Goal: Task Accomplishment & Management: Manage account settings

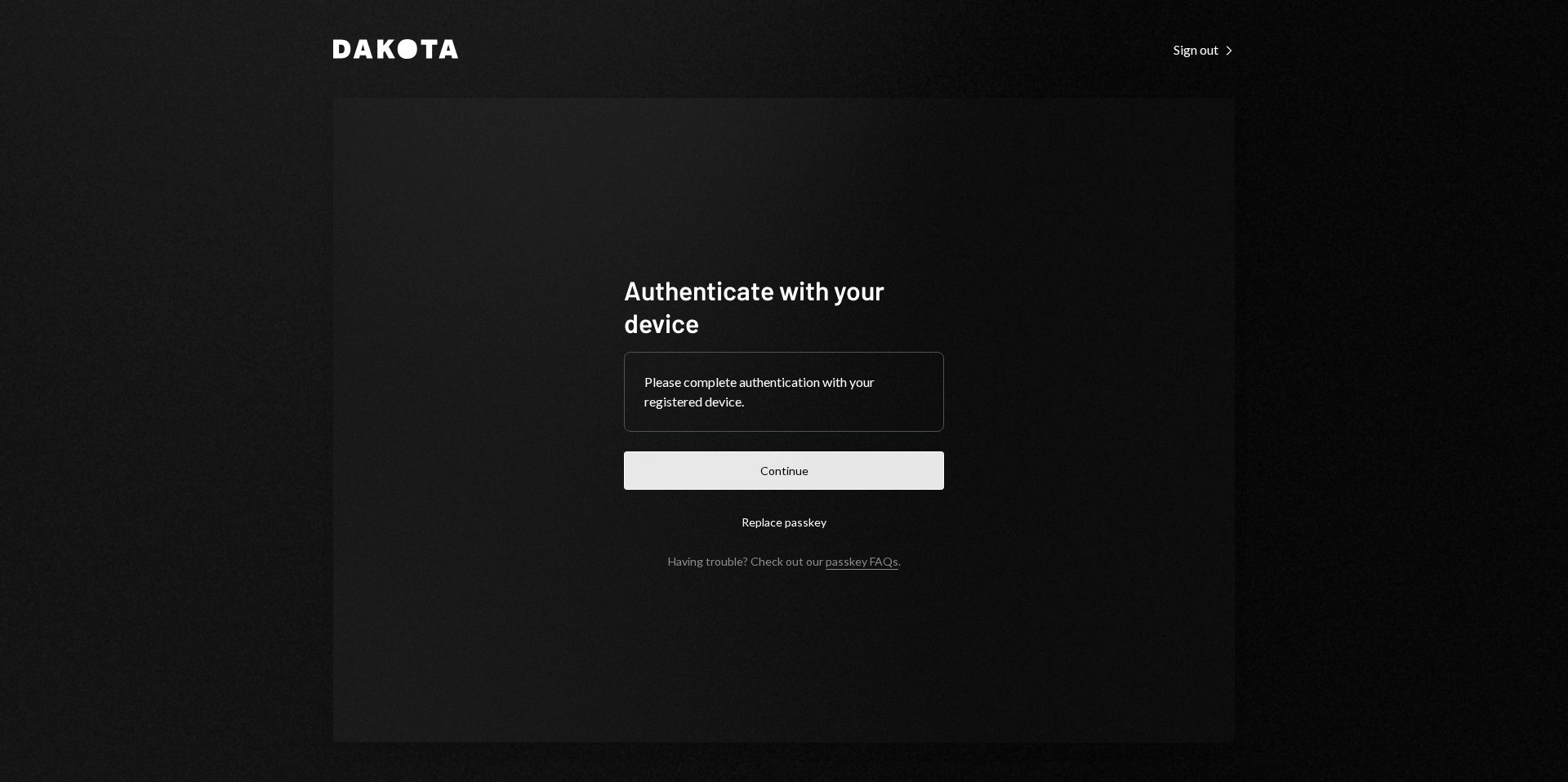
click at [784, 478] on button "Continue" at bounding box center [784, 471] width 320 height 39
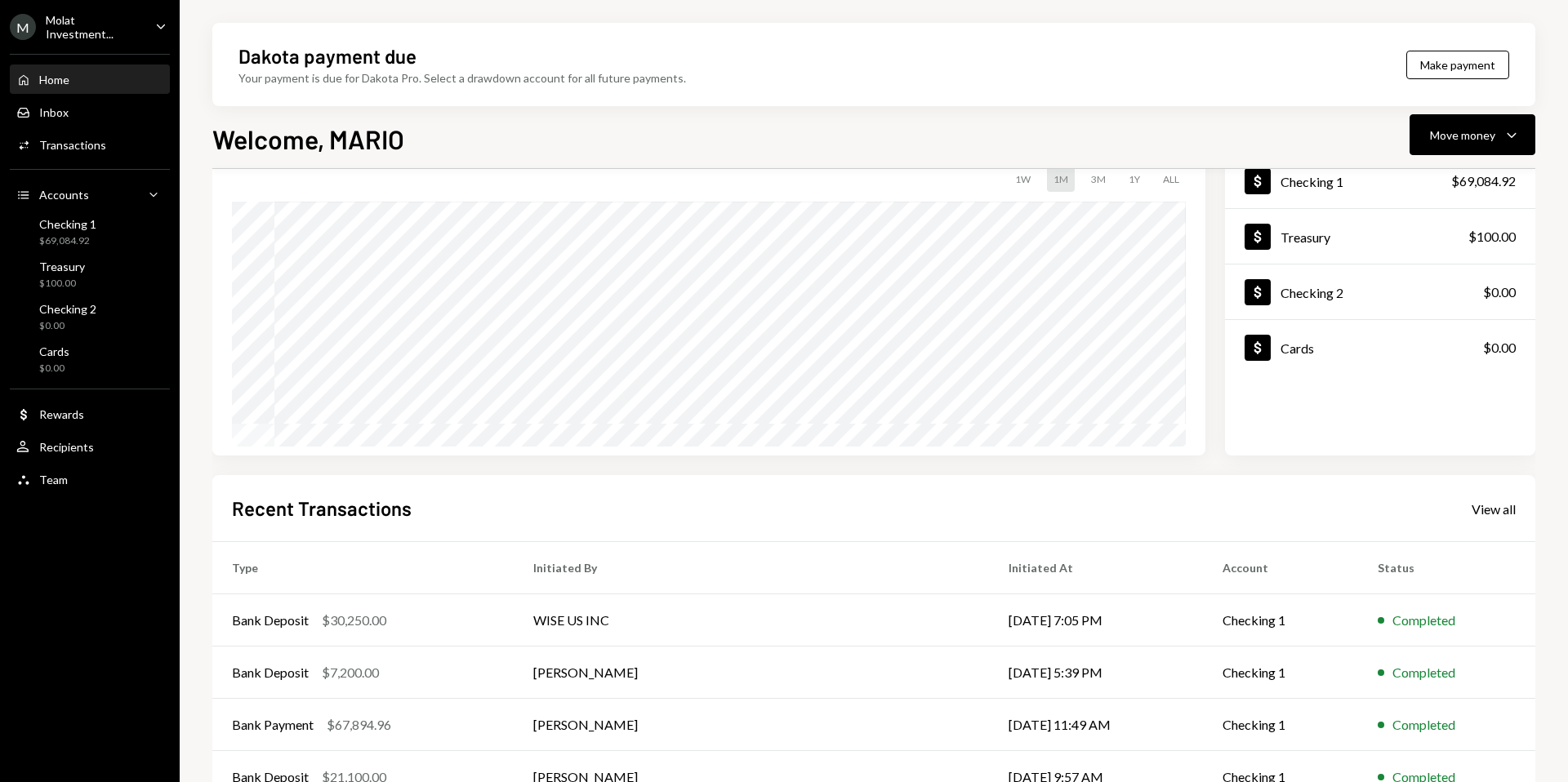
scroll to position [203, 0]
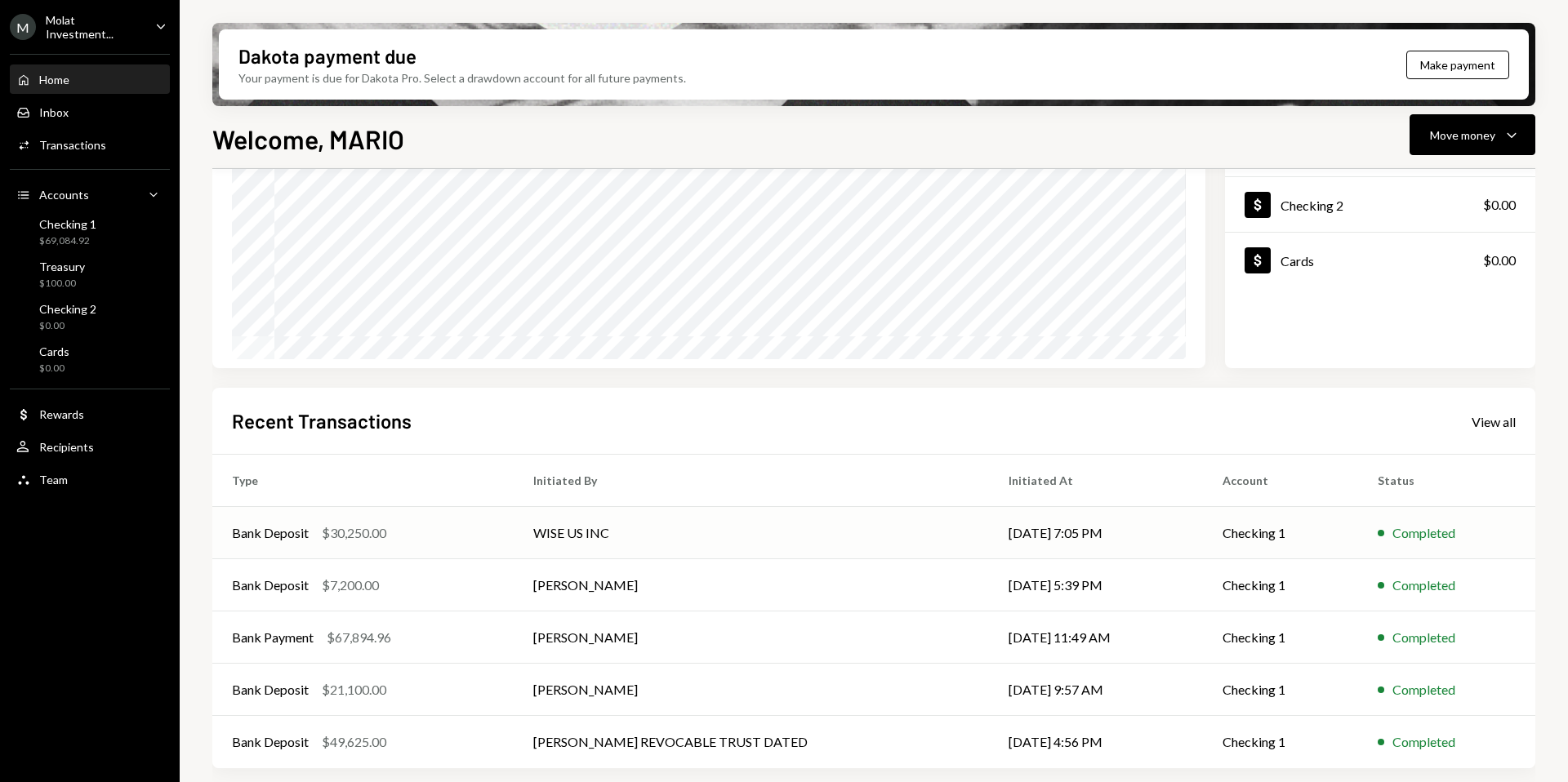
click at [464, 530] on div "Bank Deposit $30,250.00" at bounding box center [363, 532] width 262 height 19
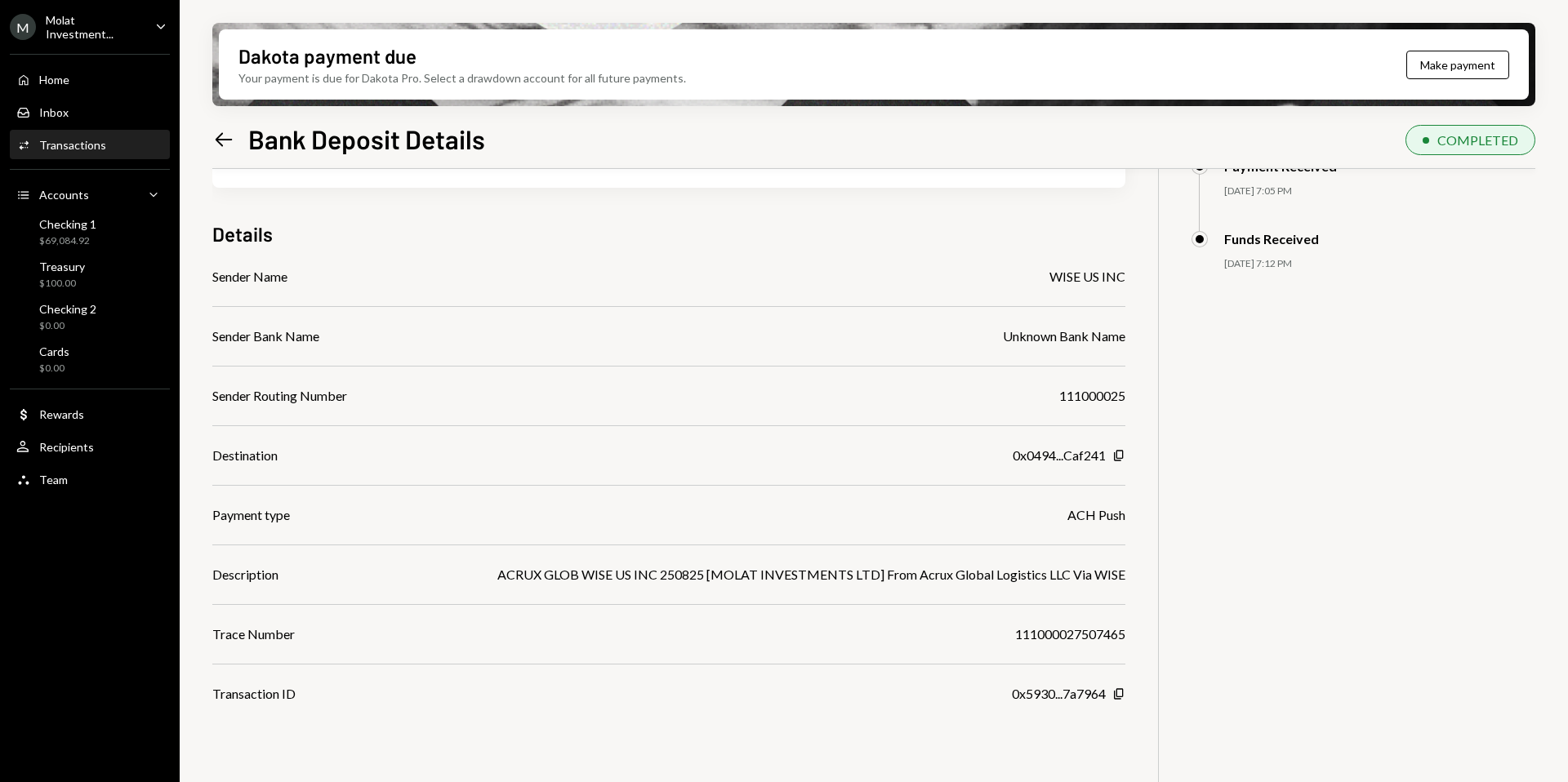
scroll to position [130, 0]
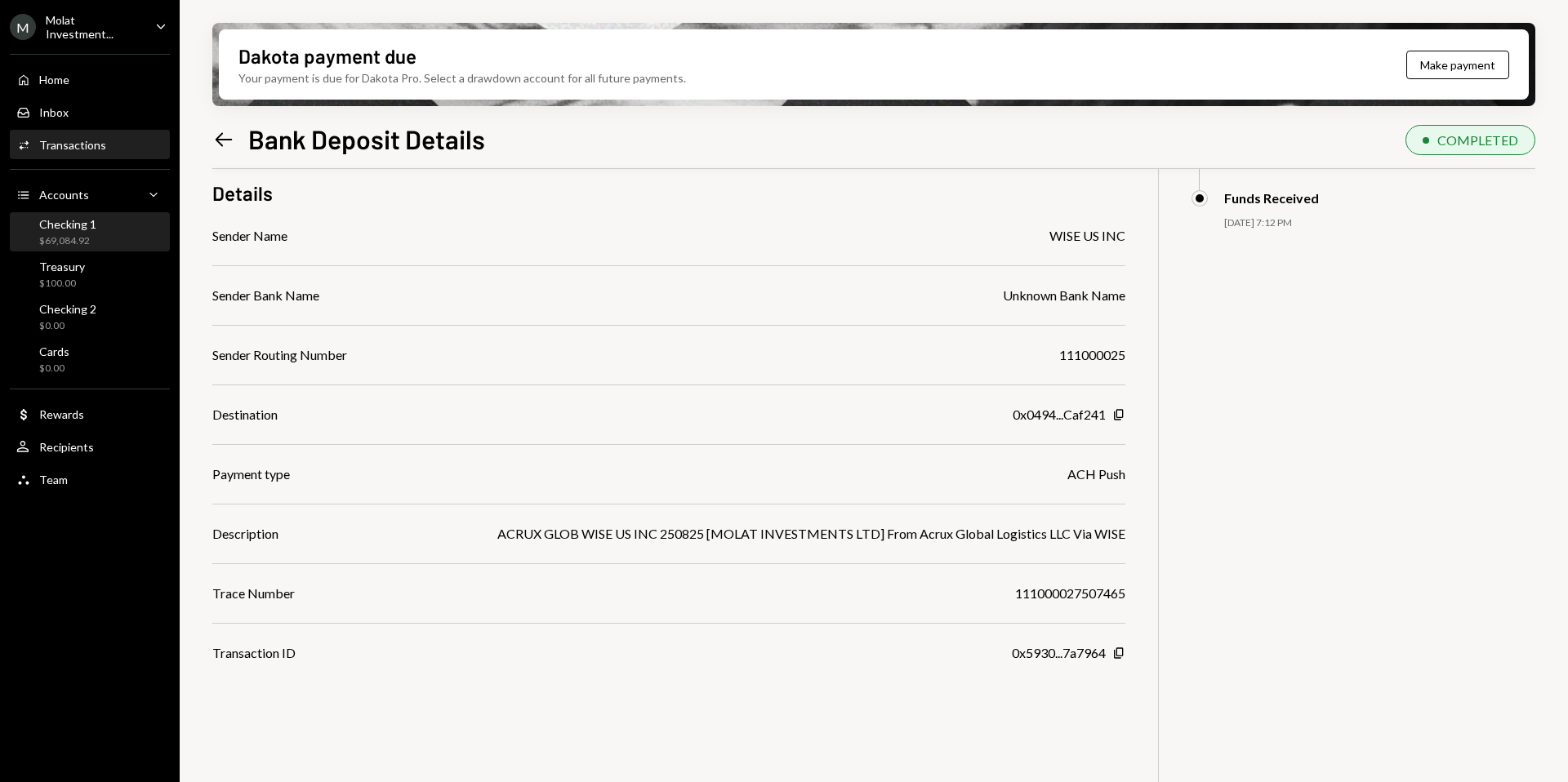
click at [62, 239] on div "$69,084.92" at bounding box center [68, 241] width 57 height 14
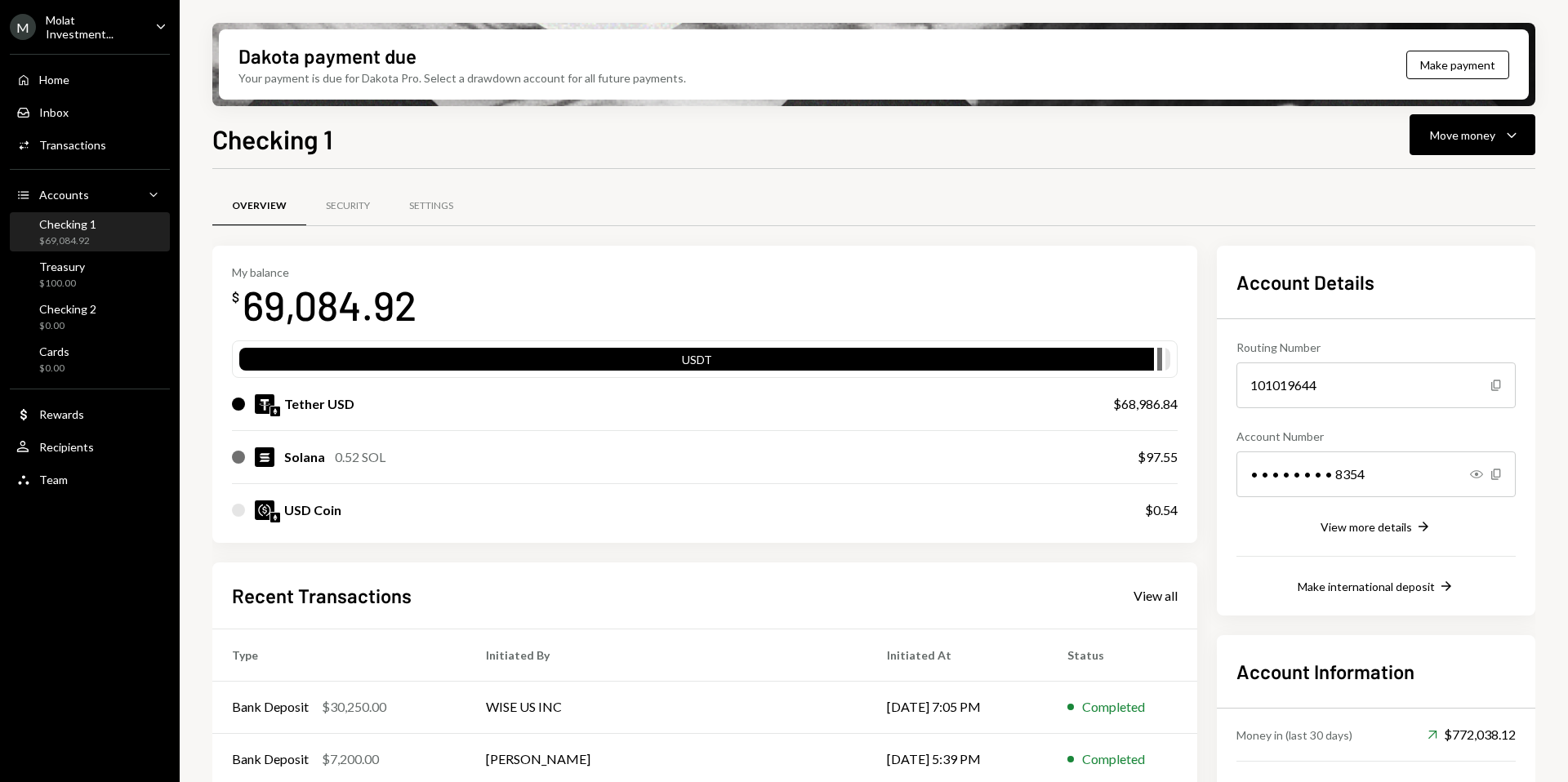
click at [78, 24] on div "Molat Investment..." at bounding box center [93, 27] width 97 height 28
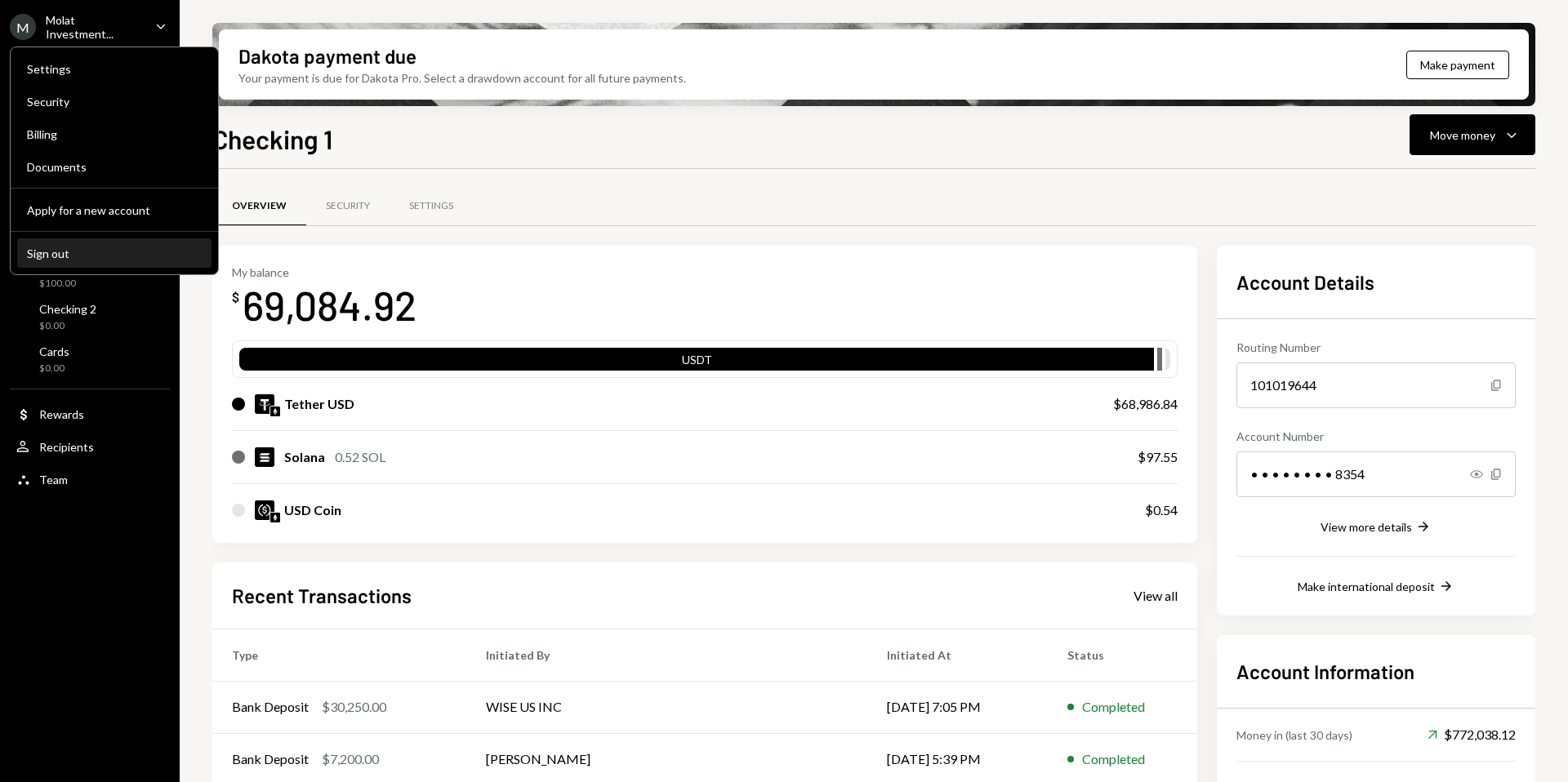
click at [98, 254] on div "Sign out" at bounding box center [114, 253] width 175 height 14
